Goal: Task Accomplishment & Management: Manage account settings

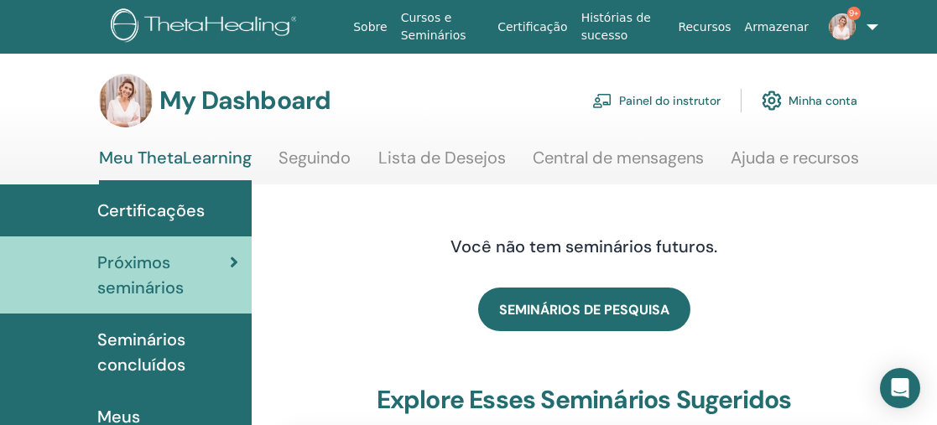
click at [140, 195] on link "Certificações" at bounding box center [126, 210] width 252 height 52
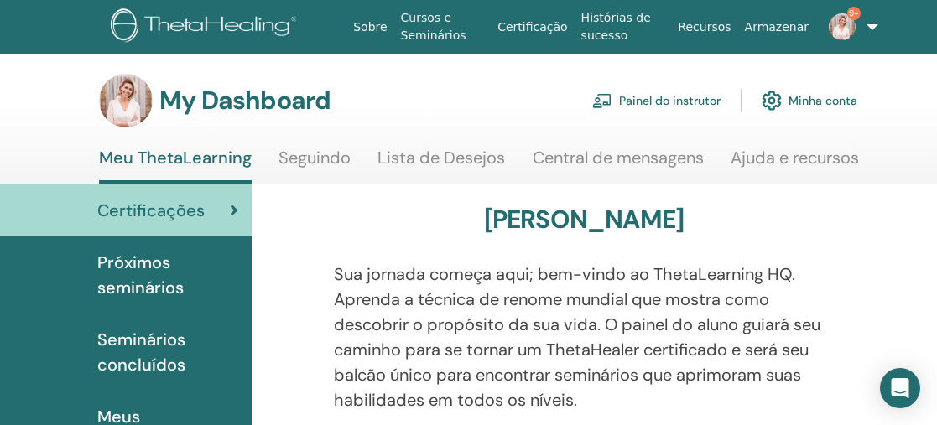
click at [685, 97] on link "Painel do instrutor" at bounding box center [656, 100] width 128 height 37
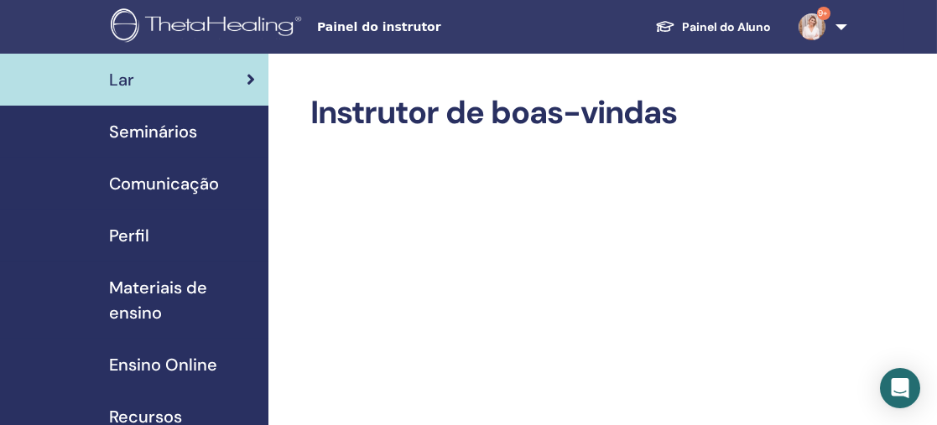
click at [163, 132] on span "Seminários" at bounding box center [153, 131] width 88 height 25
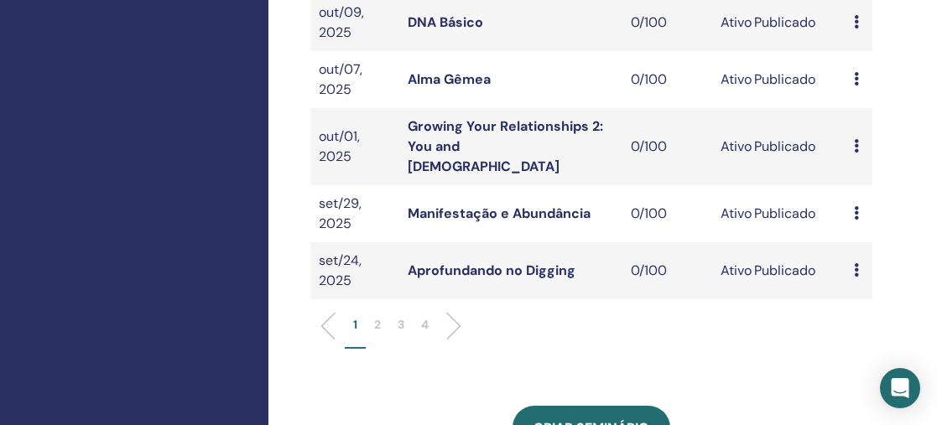
scroll to position [613, 0]
click at [373, 315] on li "2" at bounding box center [377, 331] width 23 height 33
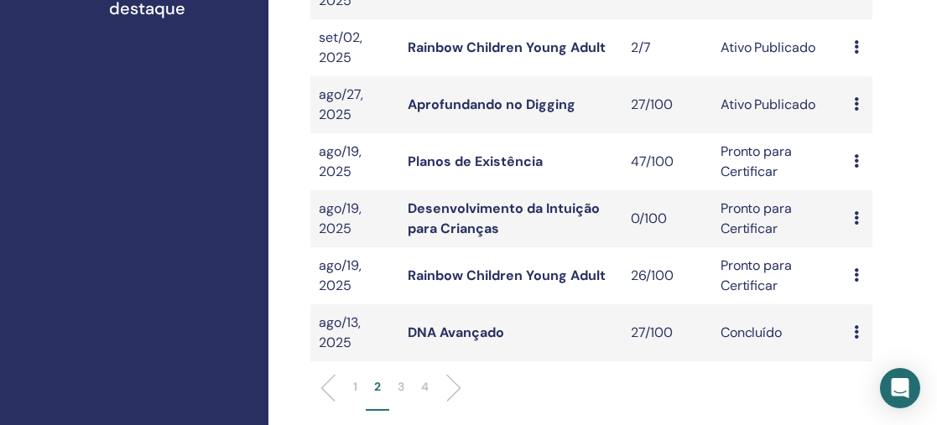
scroll to position [538, 0]
click at [497, 98] on link "Aprofundando no Digging" at bounding box center [492, 104] width 168 height 18
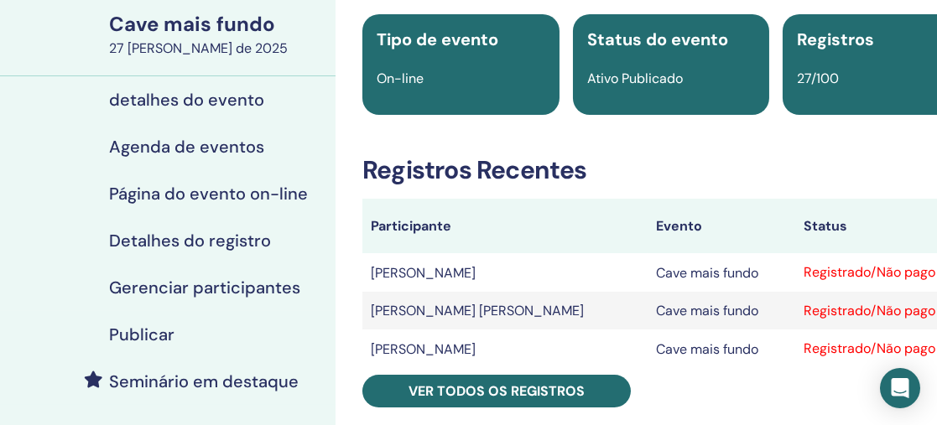
scroll to position [130, 0]
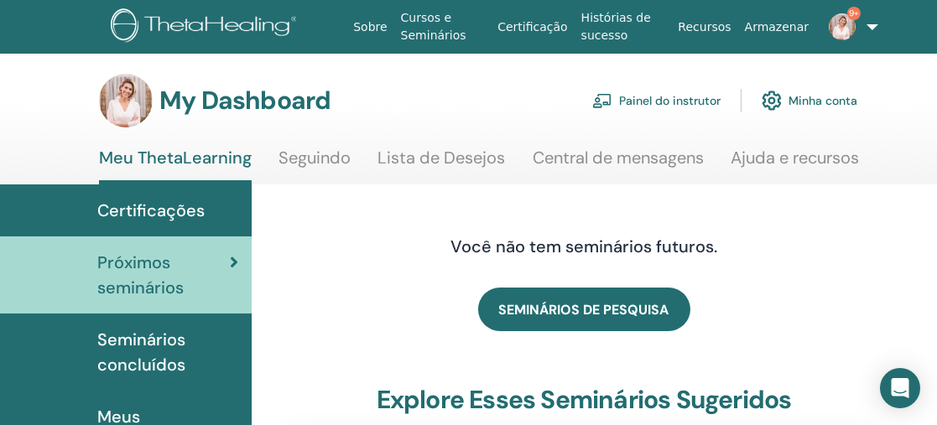
click at [683, 99] on link "Painel do instrutor" at bounding box center [656, 100] width 128 height 37
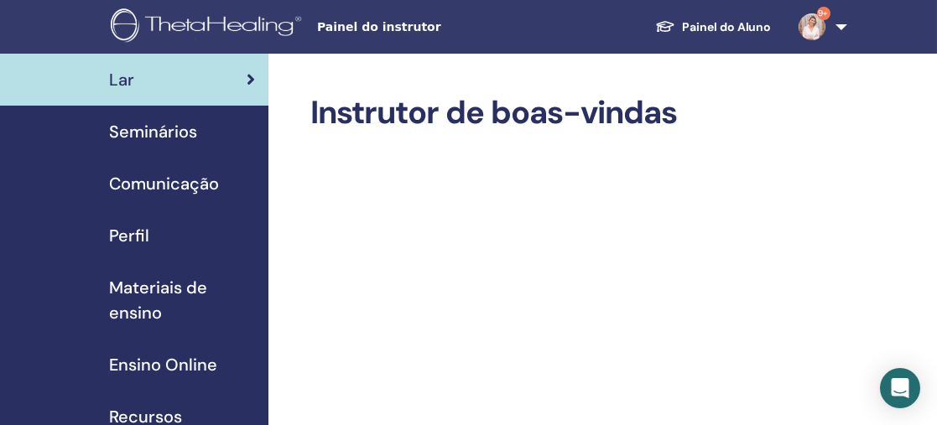
click at [179, 129] on span "Seminários" at bounding box center [153, 131] width 88 height 25
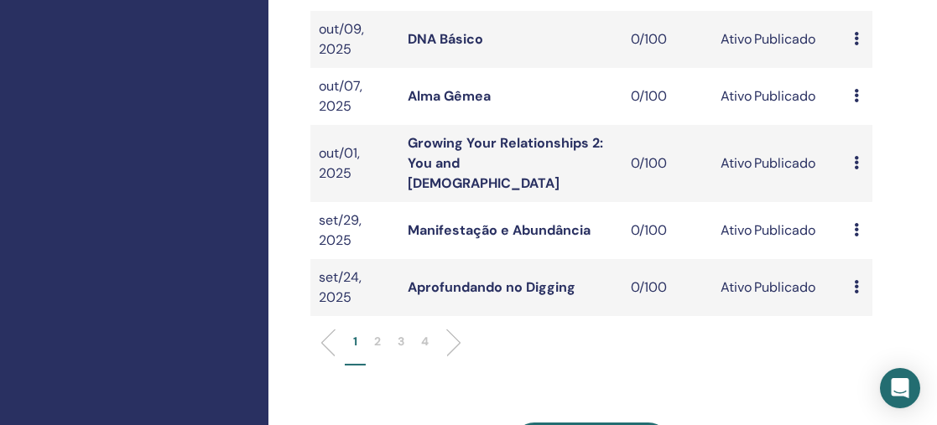
scroll to position [594, 1]
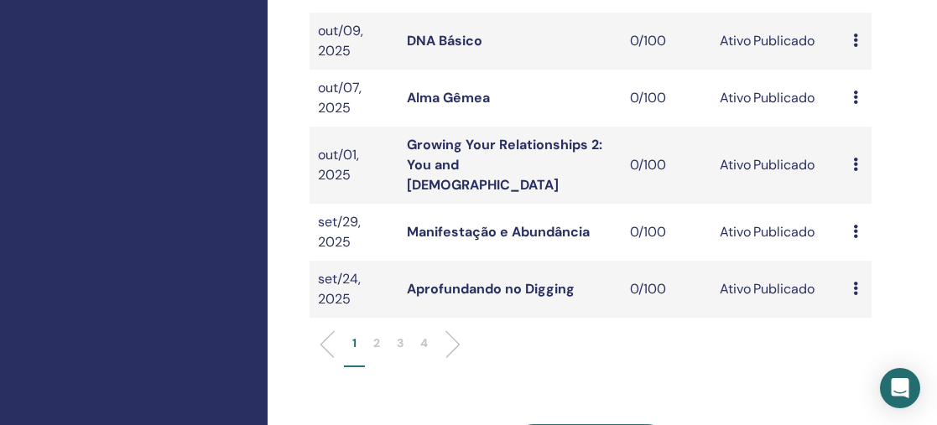
click at [376, 335] on p "2" at bounding box center [376, 344] width 7 height 18
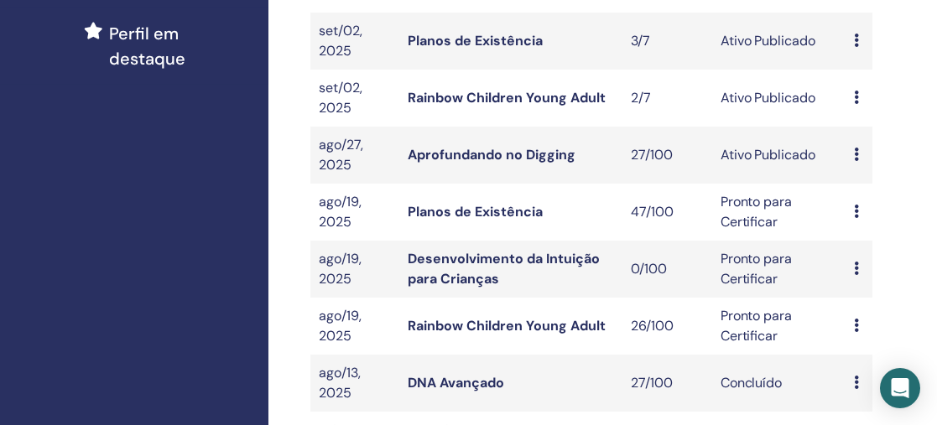
scroll to position [486, 0]
click at [513, 97] on link "Rainbow Children Young Adult" at bounding box center [507, 99] width 198 height 18
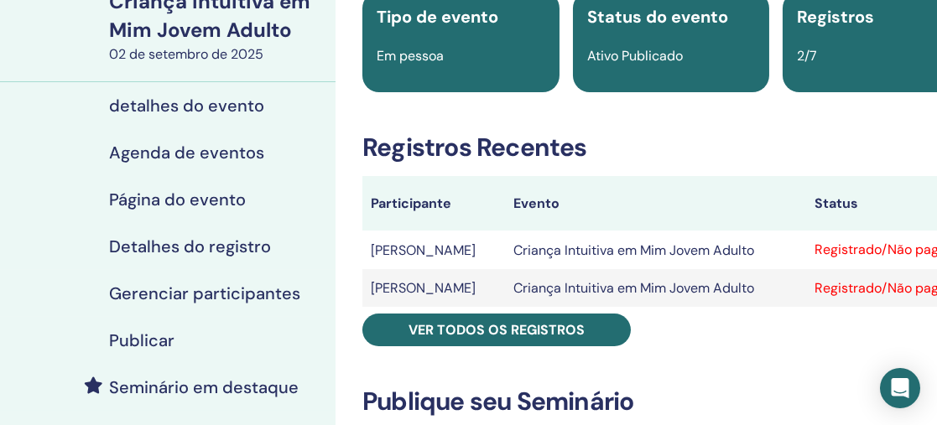
scroll to position [152, 0]
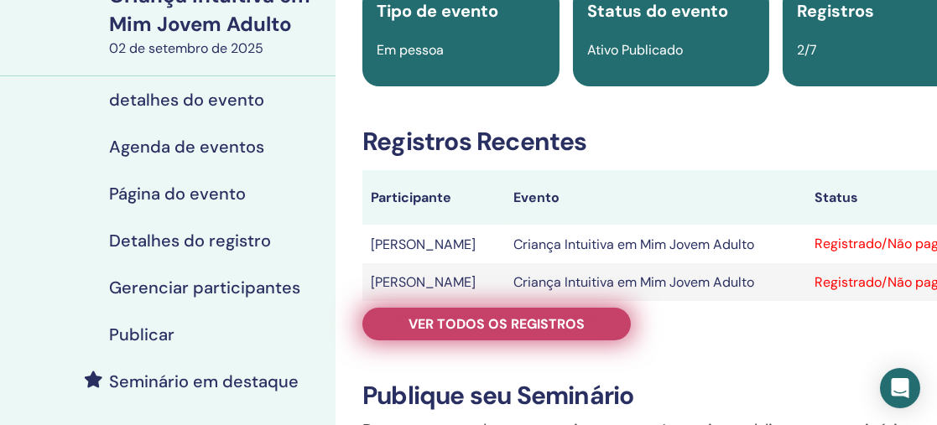
click at [514, 319] on font "Ver todos os registros" at bounding box center [496, 324] width 176 height 18
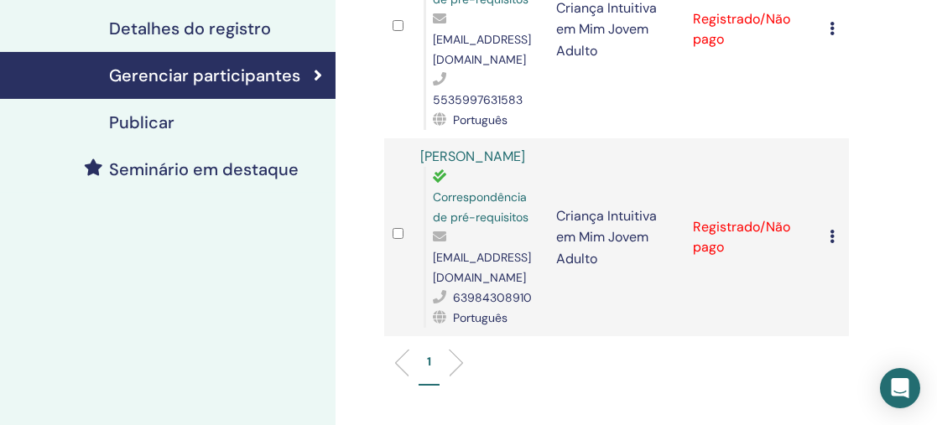
scroll to position [378, 0]
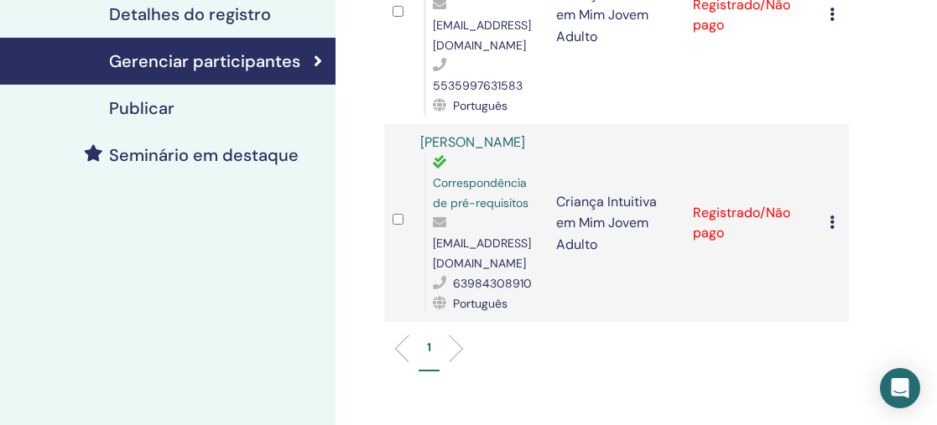
click at [514, 319] on td "[PERSON_NAME] Correspondência de pré-requisitos [EMAIL_ADDRESS][DOMAIN_NAME] 63…" at bounding box center [480, 223] width 137 height 198
